Goal: Check status

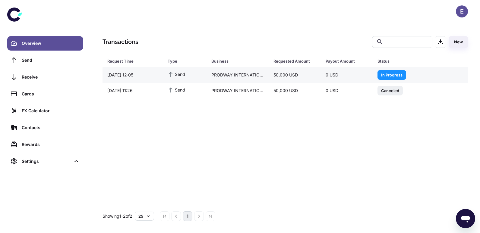
click at [388, 74] on span "In Progress" at bounding box center [391, 75] width 29 height 6
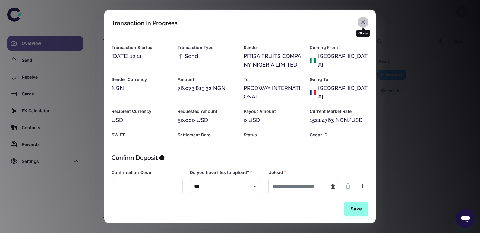
click at [364, 22] on icon "button" at bounding box center [363, 22] width 6 height 6
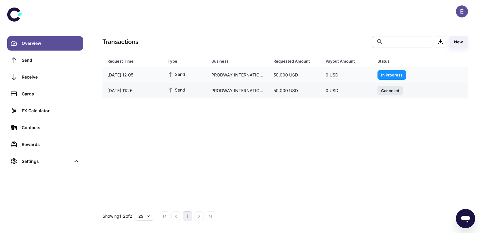
click at [388, 91] on span "Canceled" at bounding box center [389, 90] width 25 height 6
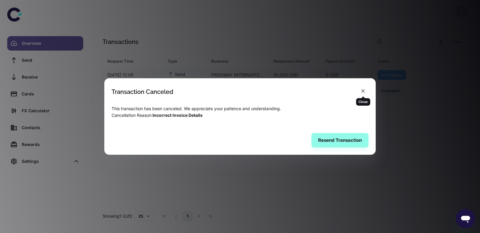
click at [364, 89] on icon "button" at bounding box center [363, 91] width 6 height 6
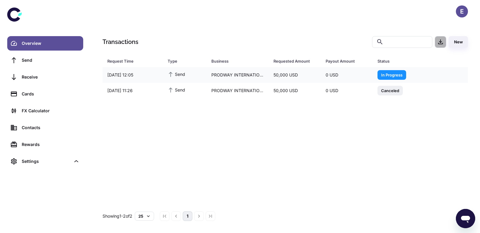
click at [438, 41] on icon "button" at bounding box center [440, 41] width 7 height 7
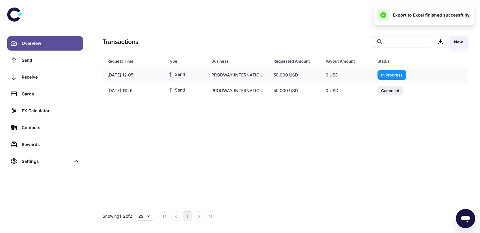
click at [460, 123] on div "Request Time Type Business Requested Amount Payout Amount Status [DATE] 12:05 S…" at bounding box center [284, 135] width 365 height 137
click at [43, 39] on link "Overview" at bounding box center [45, 43] width 76 height 14
